Goal: Information Seeking & Learning: Learn about a topic

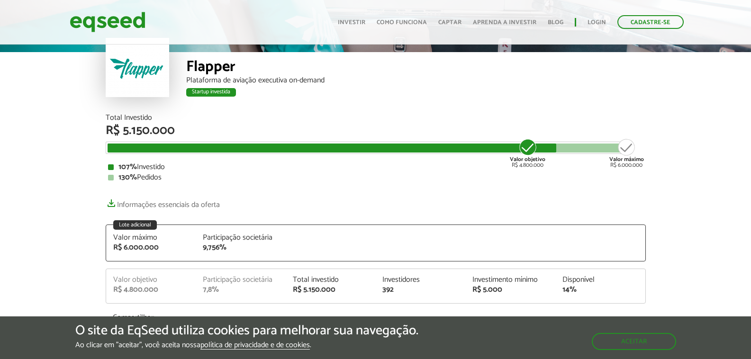
scroll to position [47, 0]
drag, startPoint x: 606, startPoint y: 168, endPoint x: 667, endPoint y: 168, distance: 61.1
click at [667, 168] on article "Flapper Plataforma de aviação executiva on-demand Startup investida Startup inv…" at bounding box center [375, 335] width 751 height 680
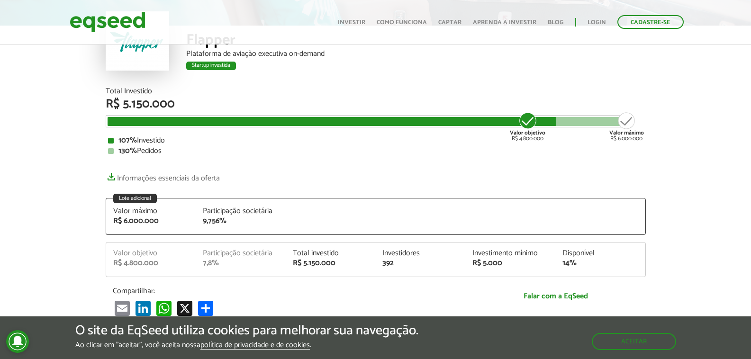
scroll to position [95, 0]
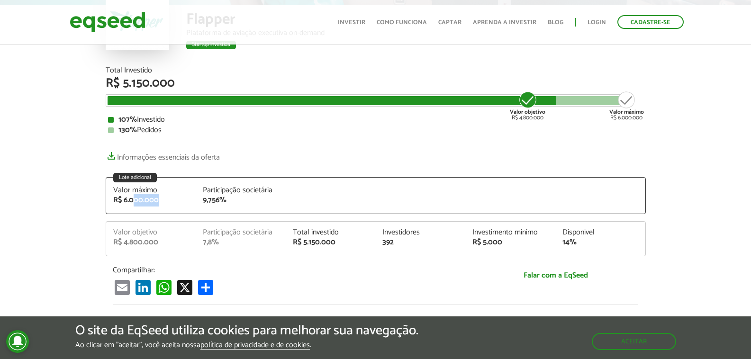
drag, startPoint x: 177, startPoint y: 199, endPoint x: 133, endPoint y: 199, distance: 44.5
click at [133, 199] on div "R$ 6.000.000" at bounding box center [151, 201] width 76 height 8
drag, startPoint x: 98, startPoint y: 121, endPoint x: 170, endPoint y: 118, distance: 72.6
click at [170, 118] on article "Flapper Plataforma de aviação executiva on-demand Startup investida Startup inv…" at bounding box center [375, 288] width 751 height 680
drag, startPoint x: 171, startPoint y: 130, endPoint x: 84, endPoint y: 131, distance: 87.2
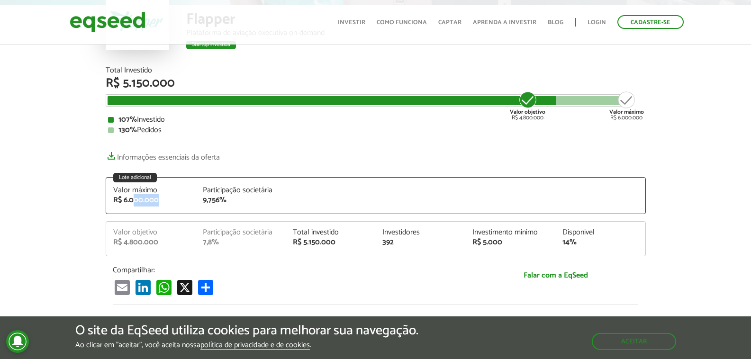
click at [84, 131] on article "Flapper Plataforma de aviação executiva on-demand Startup investida Startup inv…" at bounding box center [375, 288] width 751 height 680
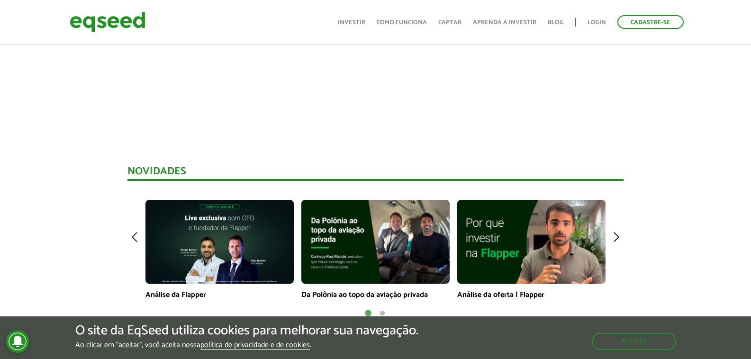
scroll to position [663, 0]
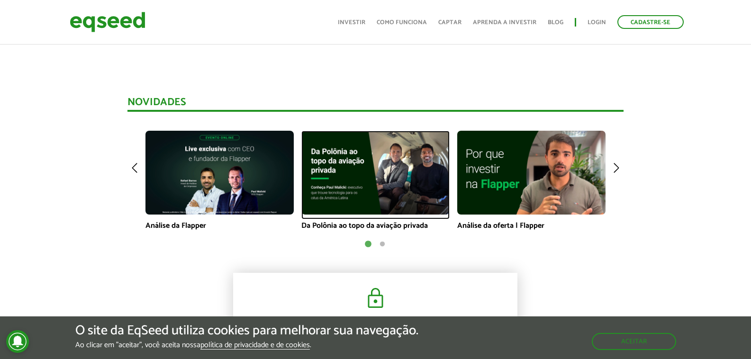
click at [394, 166] on img at bounding box center [375, 172] width 148 height 83
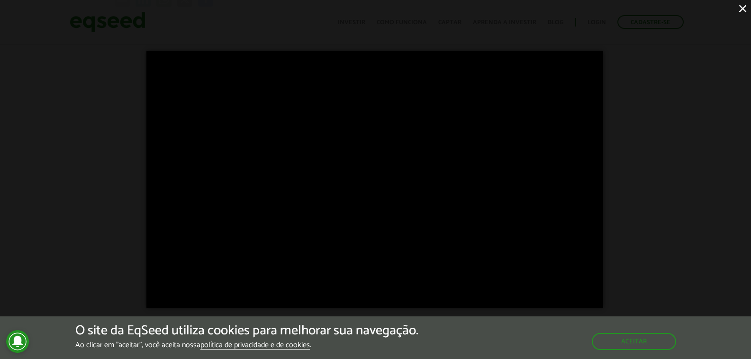
scroll to position [379, 0]
click at [127, 134] on div "×" at bounding box center [375, 179] width 751 height 359
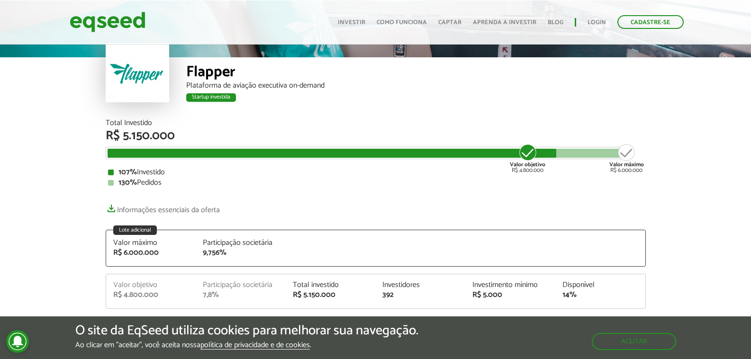
scroll to position [95, 0]
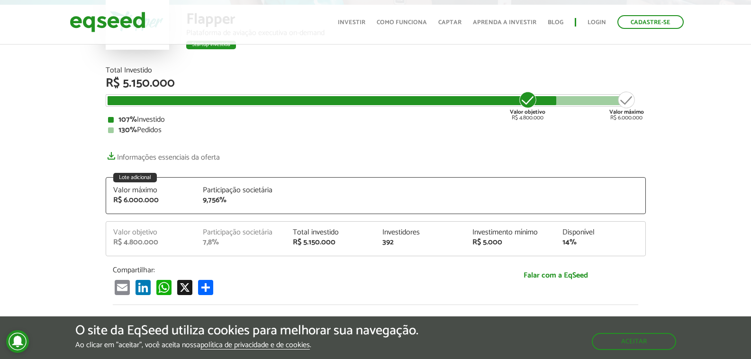
click at [38, 192] on article "Flapper Plataforma de aviação executiva on-demand Startup investida Startup inv…" at bounding box center [375, 288] width 751 height 680
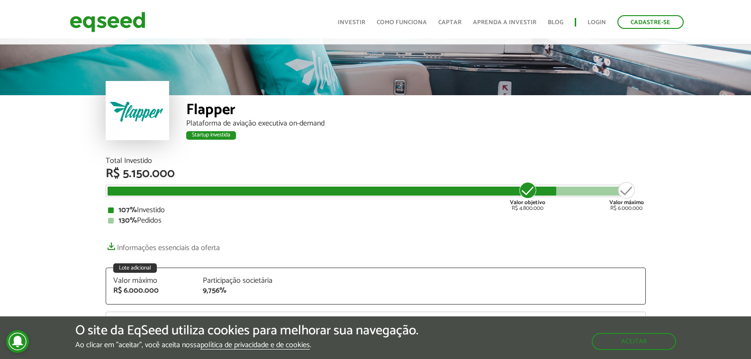
scroll to position [0, 0]
